Goal: Information Seeking & Learning: Learn about a topic

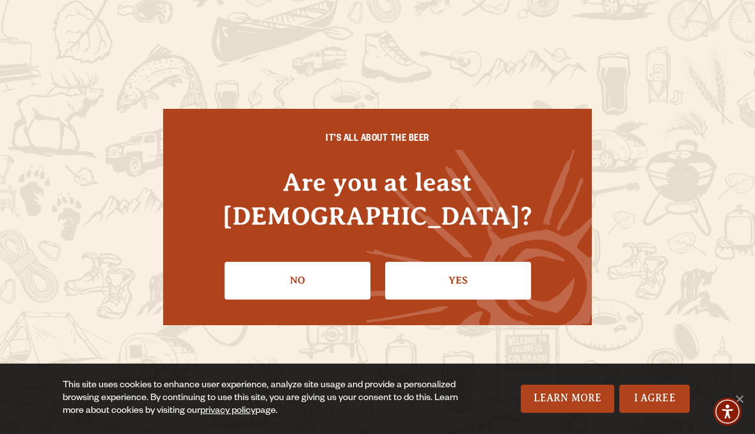
click at [459, 262] on link "Yes" at bounding box center [458, 280] width 146 height 37
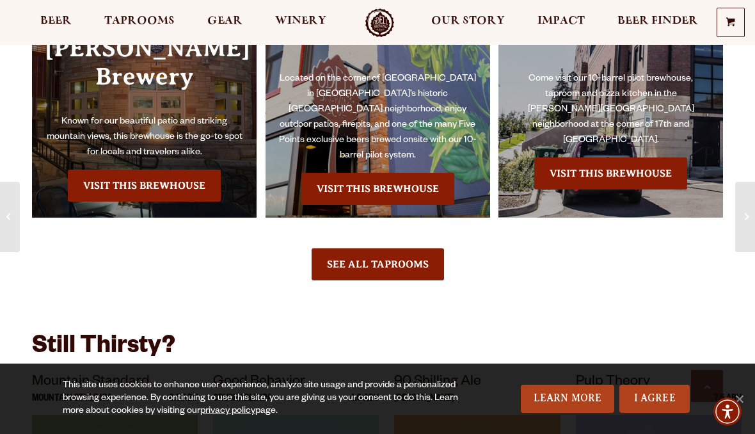
scroll to position [1511, 0]
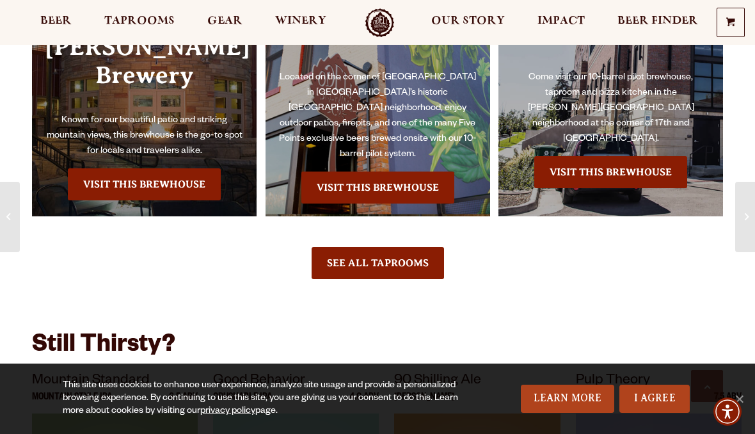
click at [334, 251] on link "See All Taprooms" at bounding box center [377, 263] width 132 height 32
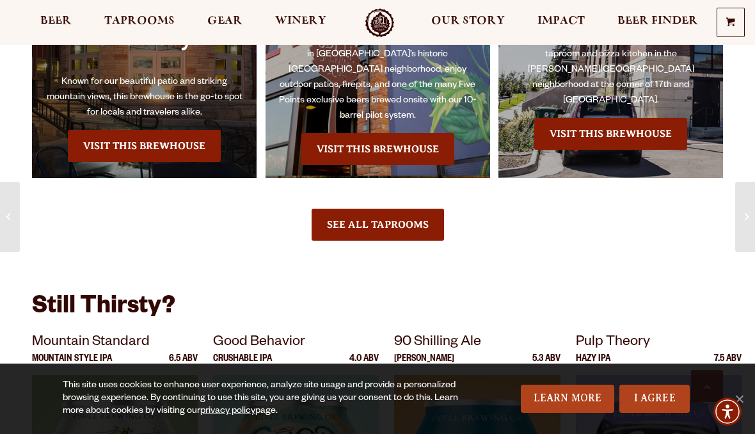
scroll to position [1537, 0]
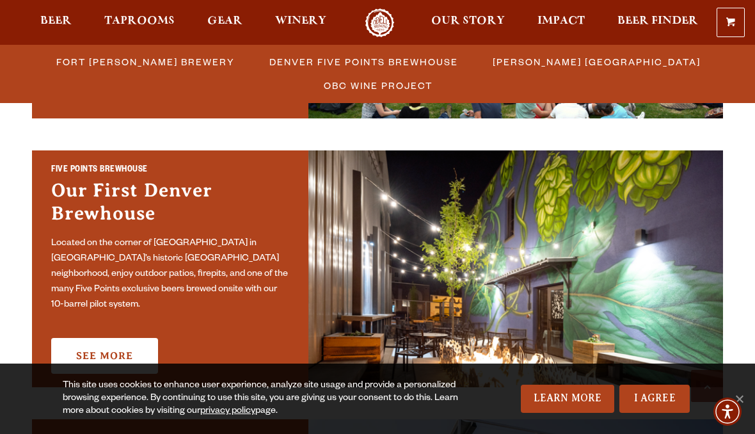
scroll to position [604, 0]
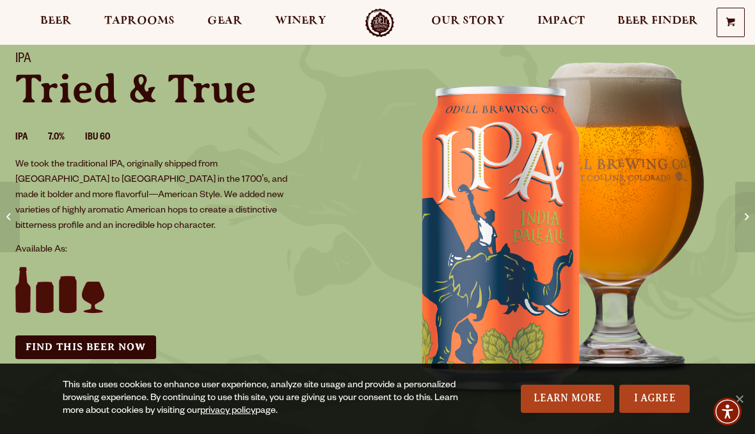
scroll to position [90, 0]
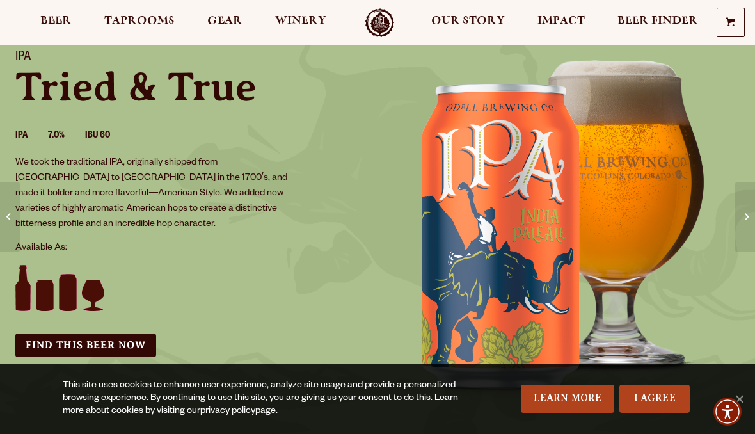
click at [744, 240] on span "90 Shilling Ale" at bounding box center [744, 216] width 1 height 51
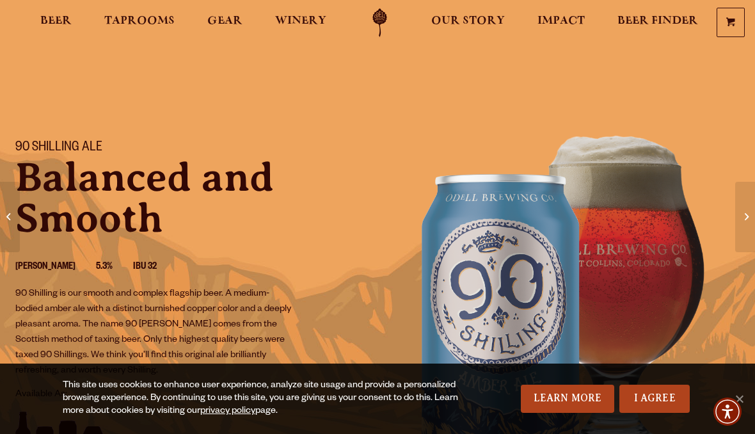
click at [744, 210] on span at bounding box center [746, 217] width 4 height 14
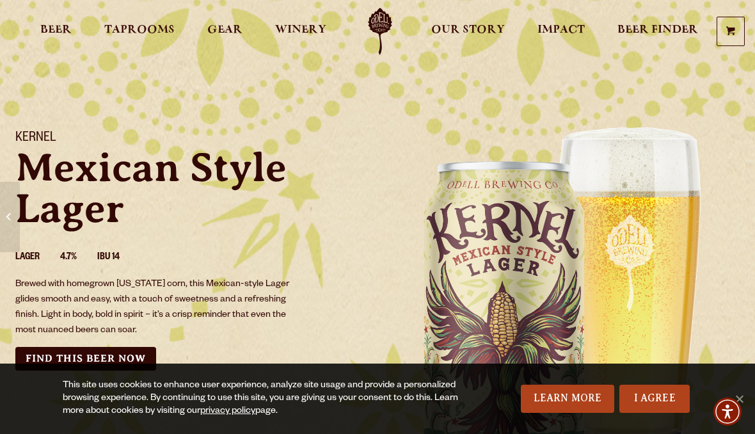
scroll to position [10, 0]
click at [58, 33] on span "Beer" at bounding box center [55, 30] width 31 height 10
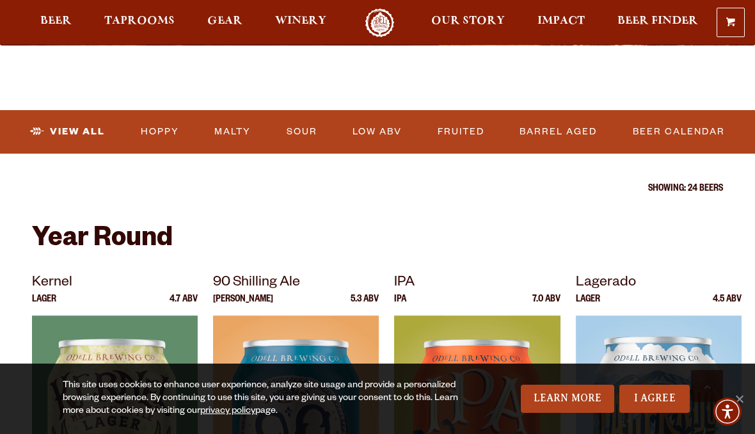
scroll to position [371, 0]
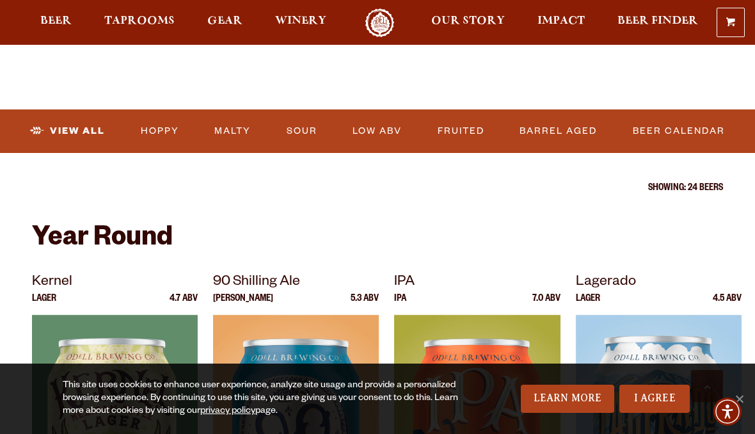
click at [156, 136] on link "Hoppy" at bounding box center [160, 130] width 49 height 29
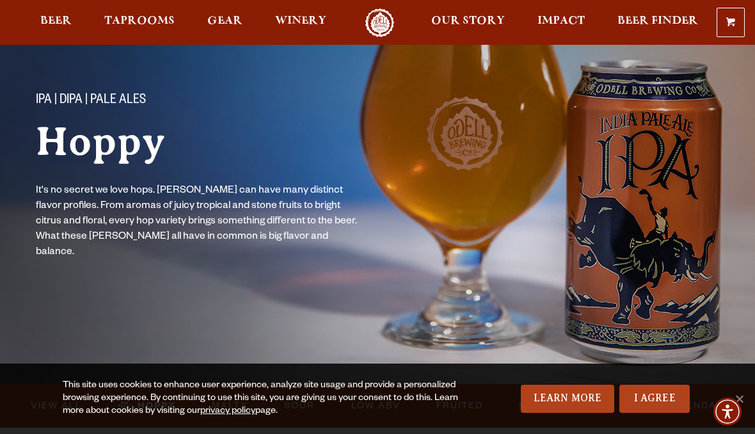
scroll to position [5, 0]
